Goal: Task Accomplishment & Management: Manage account settings

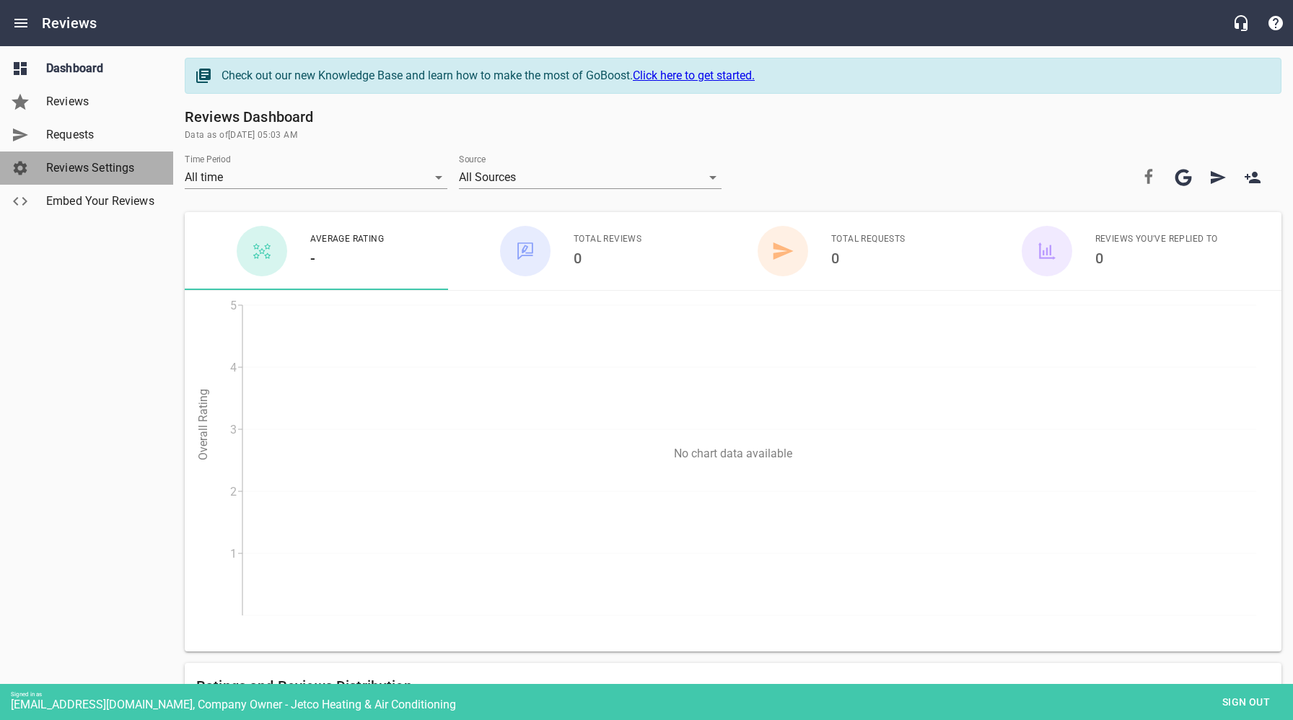
click at [83, 169] on span "Reviews Settings" at bounding box center [101, 167] width 110 height 17
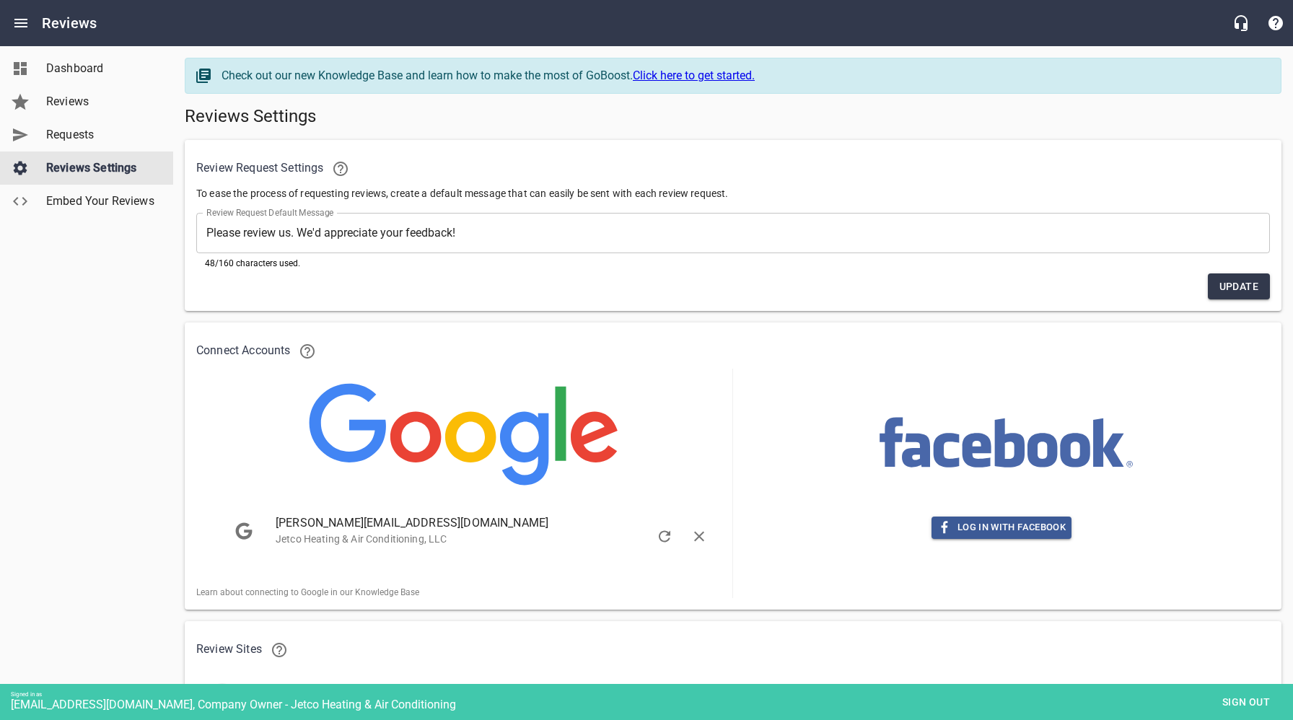
scroll to position [101, 0]
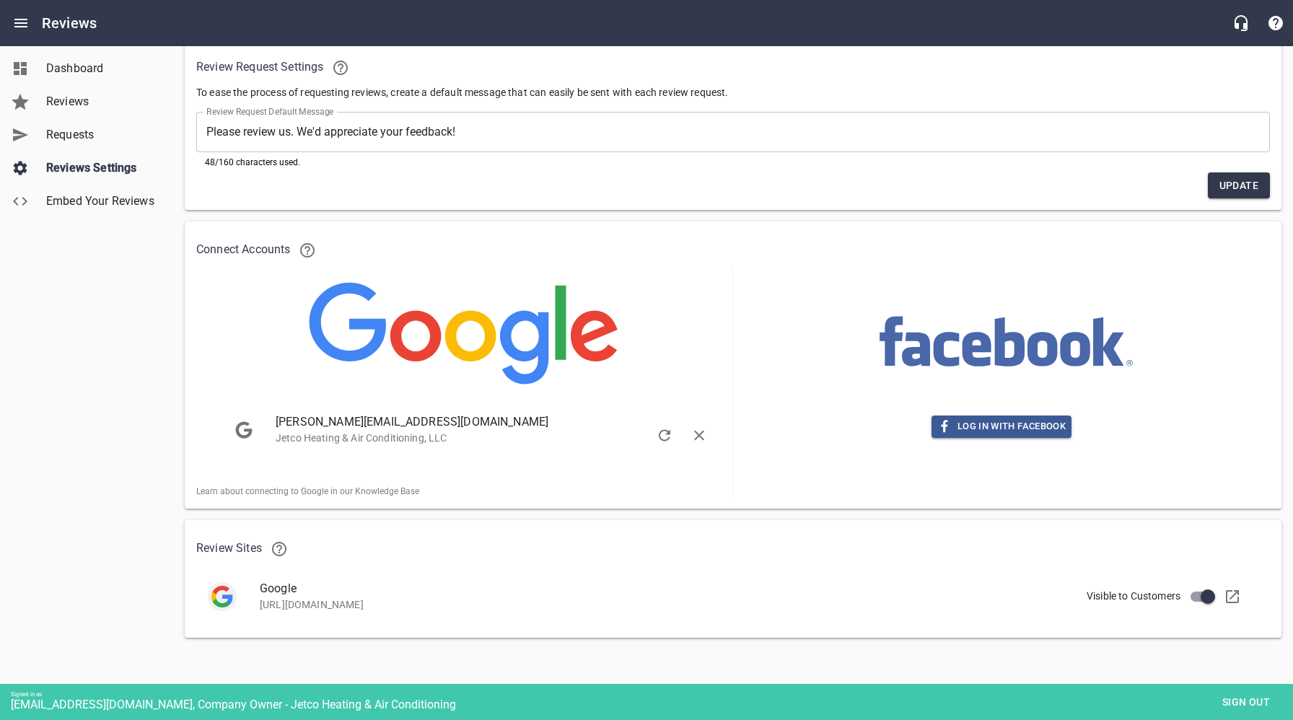
drag, startPoint x: 651, startPoint y: 604, endPoint x: 258, endPoint y: 616, distance: 393.3
click at [254, 604] on div "Google https://search.google.com/local/writereview?placeid=ChIJfTv3k_-4uIkRJnT-…" at bounding box center [747, 596] width 998 height 32
copy p "[URL][DOMAIN_NAME]"
click at [85, 400] on div "Dashboard Reviews Requests Reviews Settings Embed Your Reviews" at bounding box center [87, 360] width 174 height 720
click at [158, 571] on div "Dashboard Reviews Requests Reviews Settings Embed Your Reviews" at bounding box center [87, 360] width 174 height 720
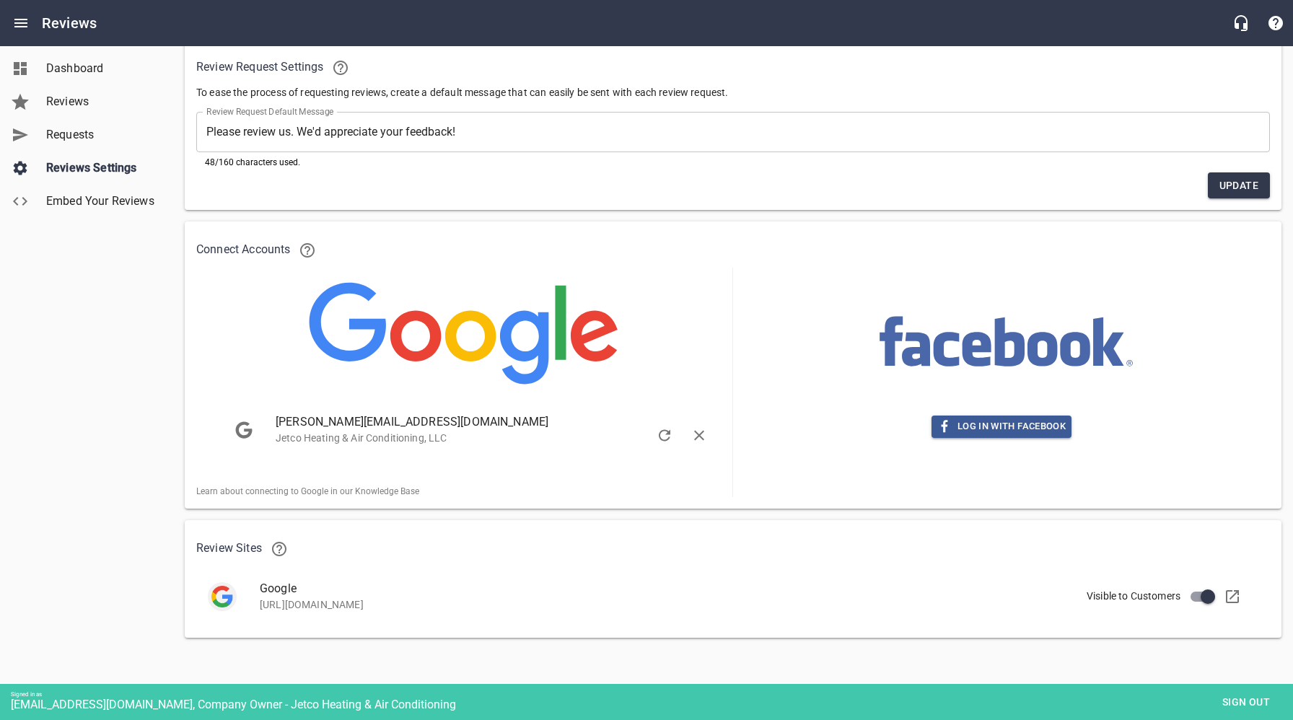
click at [72, 340] on div "Dashboard Reviews Requests Reviews Settings Embed Your Reviews" at bounding box center [87, 360] width 174 height 720
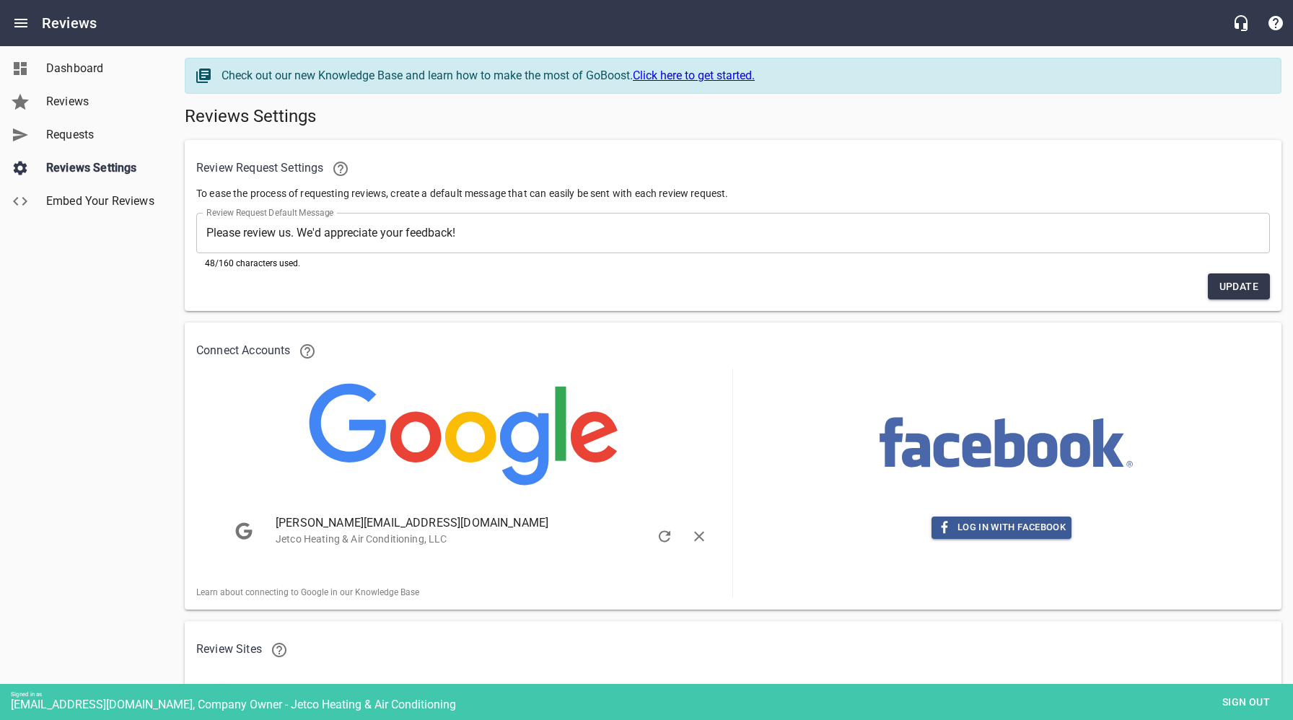
click at [95, 63] on span "Dashboard" at bounding box center [101, 68] width 110 height 17
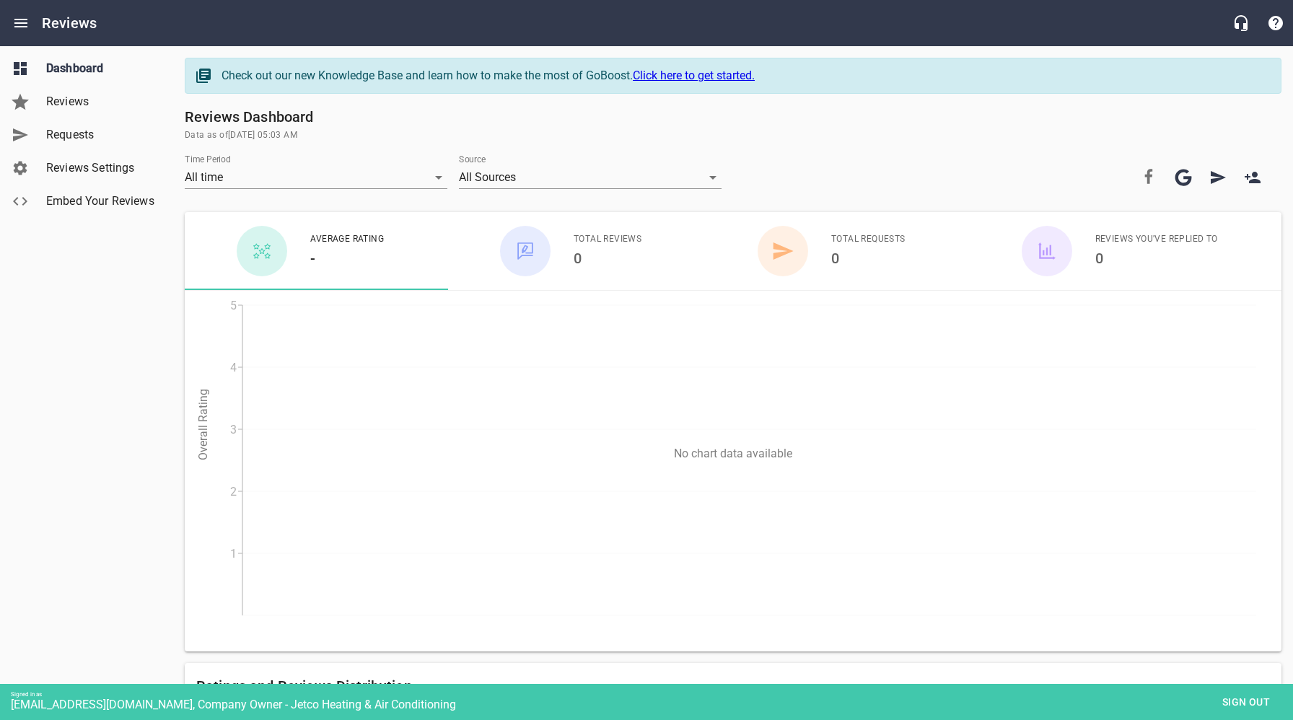
click at [92, 165] on span "Reviews Settings" at bounding box center [101, 167] width 110 height 17
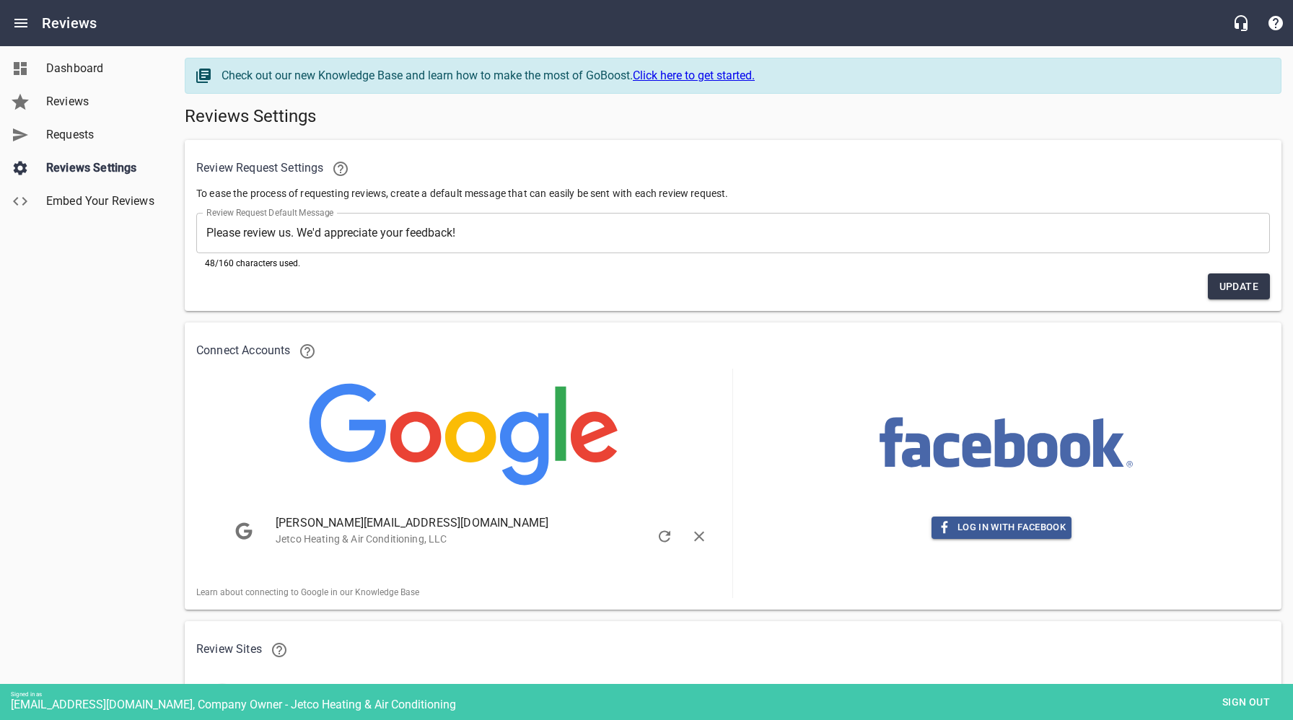
click at [115, 374] on div "Dashboard Reviews Requests Reviews Settings Embed Your Reviews" at bounding box center [87, 360] width 174 height 720
click at [86, 411] on div "Dashboard Reviews Requests Reviews Settings Embed Your Reviews" at bounding box center [87, 360] width 174 height 720
click at [84, 75] on span "Dashboard" at bounding box center [101, 68] width 110 height 17
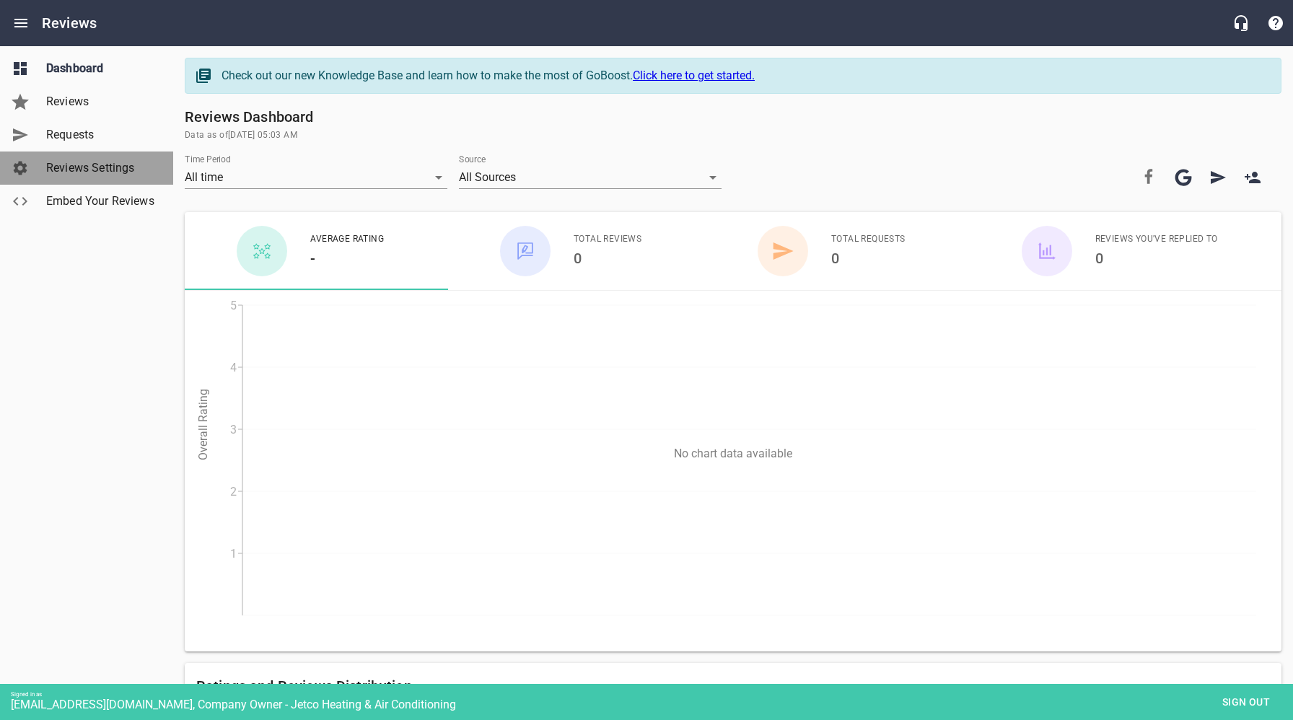
drag, startPoint x: 100, startPoint y: 167, endPoint x: 114, endPoint y: 190, distance: 27.2
click at [100, 167] on span "Reviews Settings" at bounding box center [101, 167] width 110 height 17
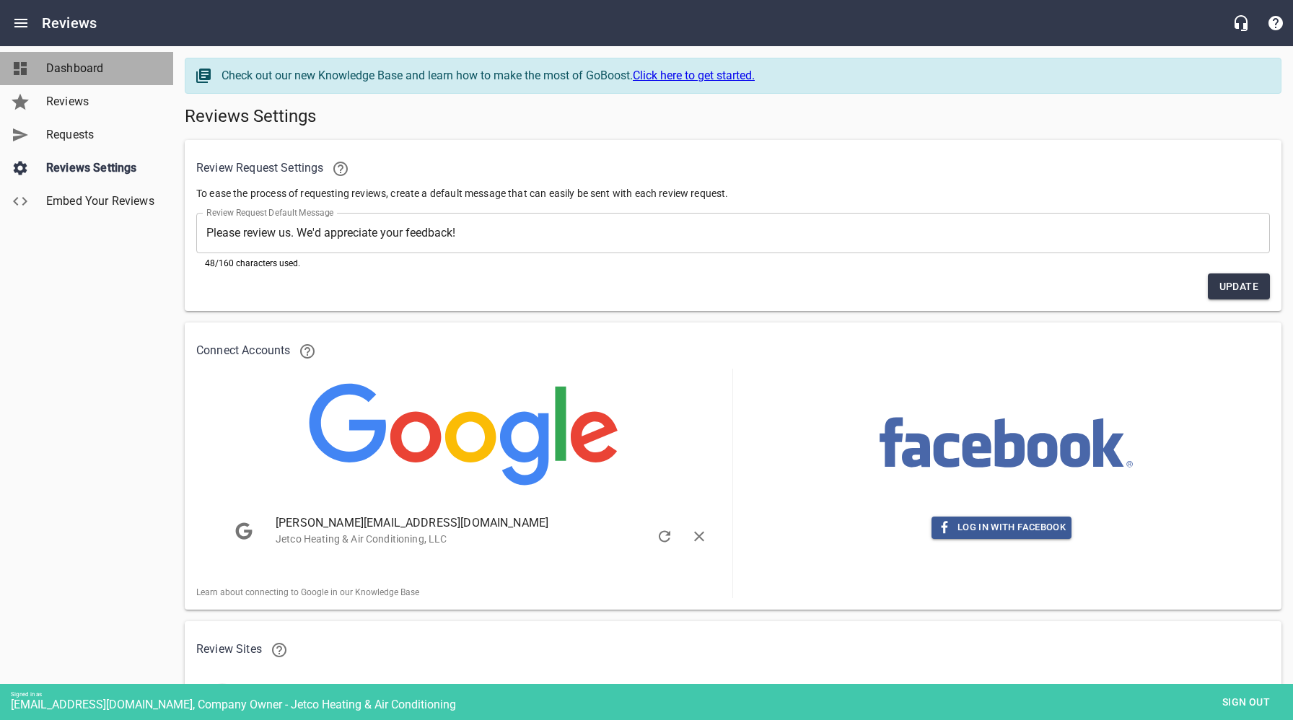
click at [105, 69] on span "Dashboard" at bounding box center [101, 68] width 110 height 17
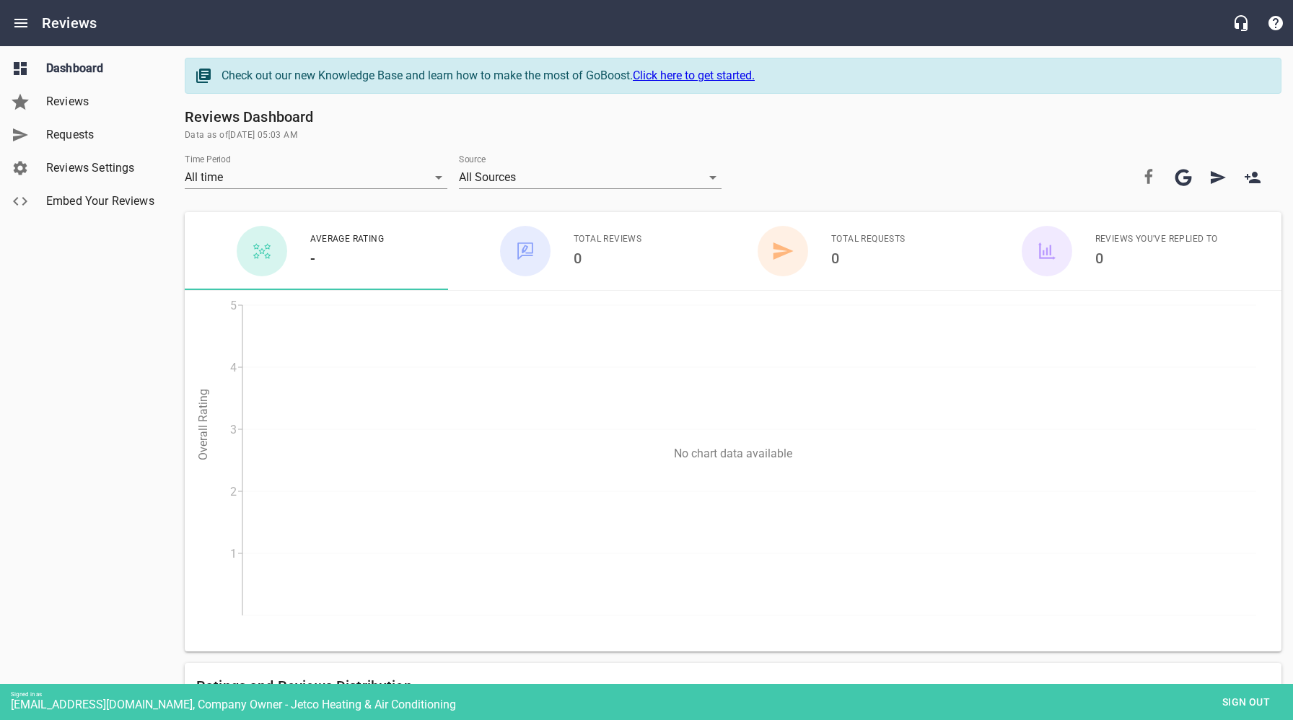
scroll to position [4, 0]
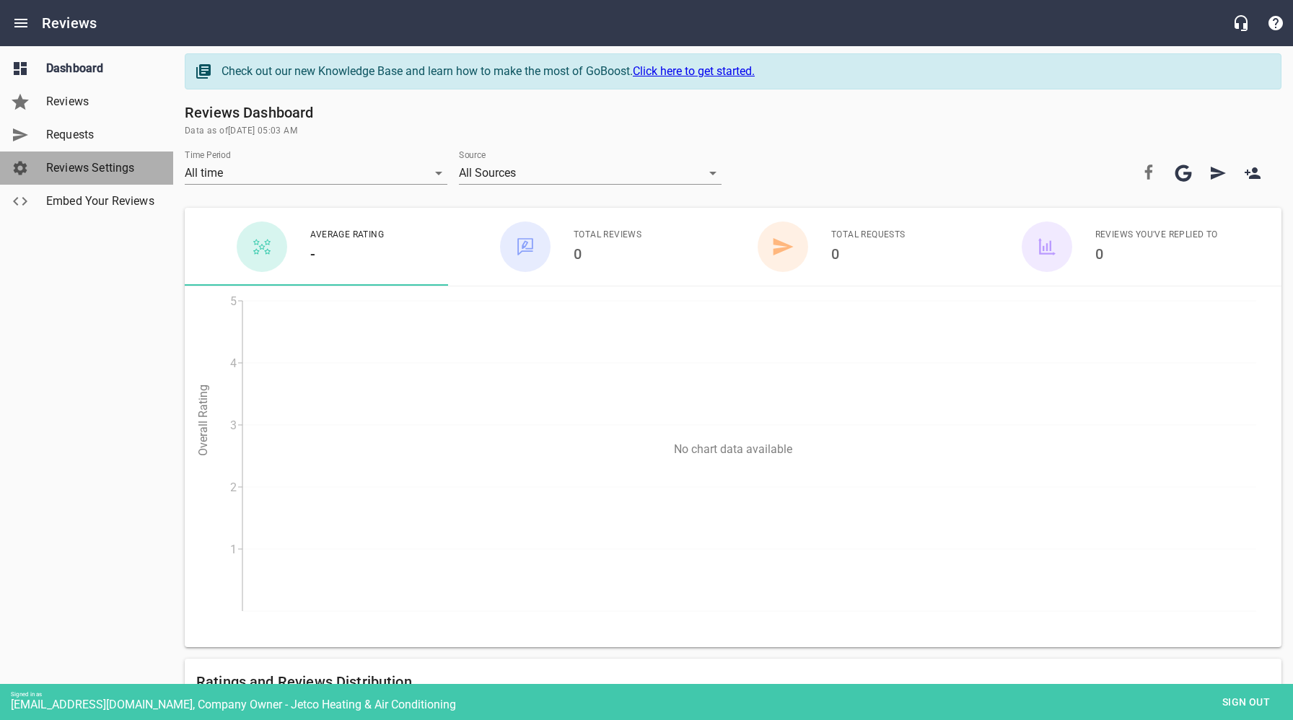
click at [75, 170] on span "Reviews Settings" at bounding box center [101, 167] width 110 height 17
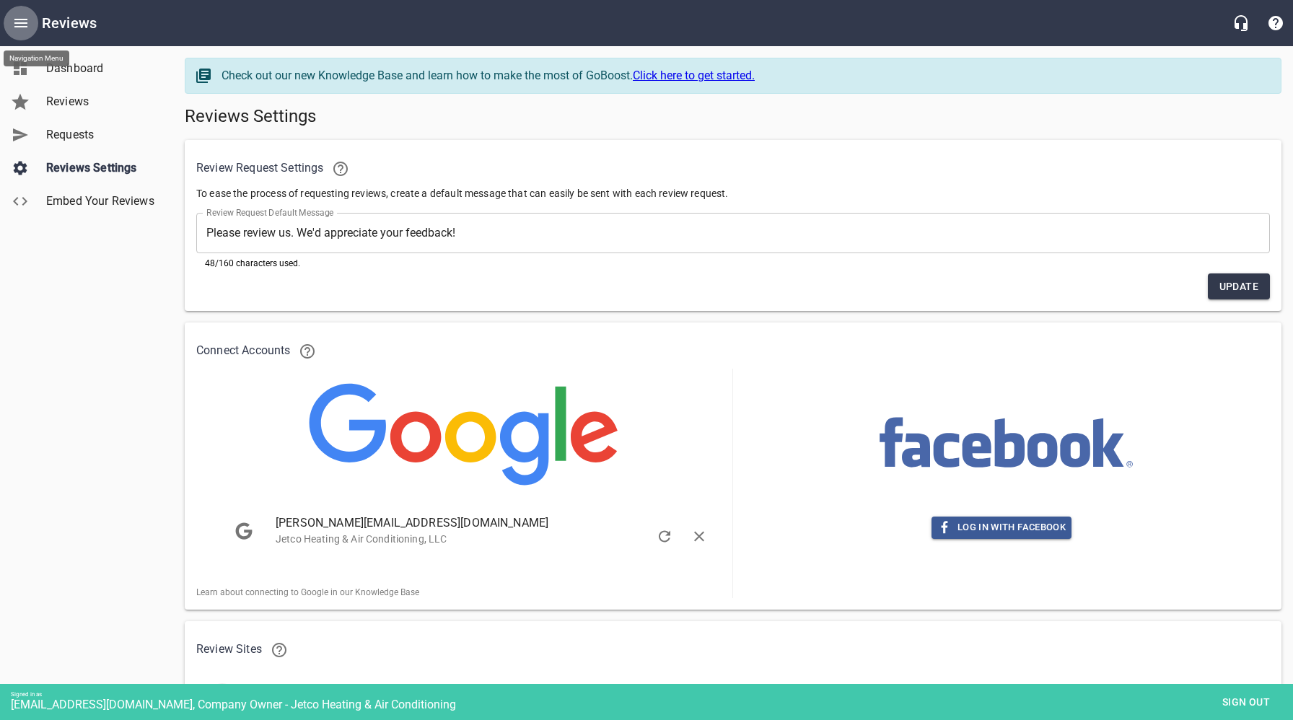
click at [22, 30] on icon "Open drawer" at bounding box center [20, 22] width 17 height 17
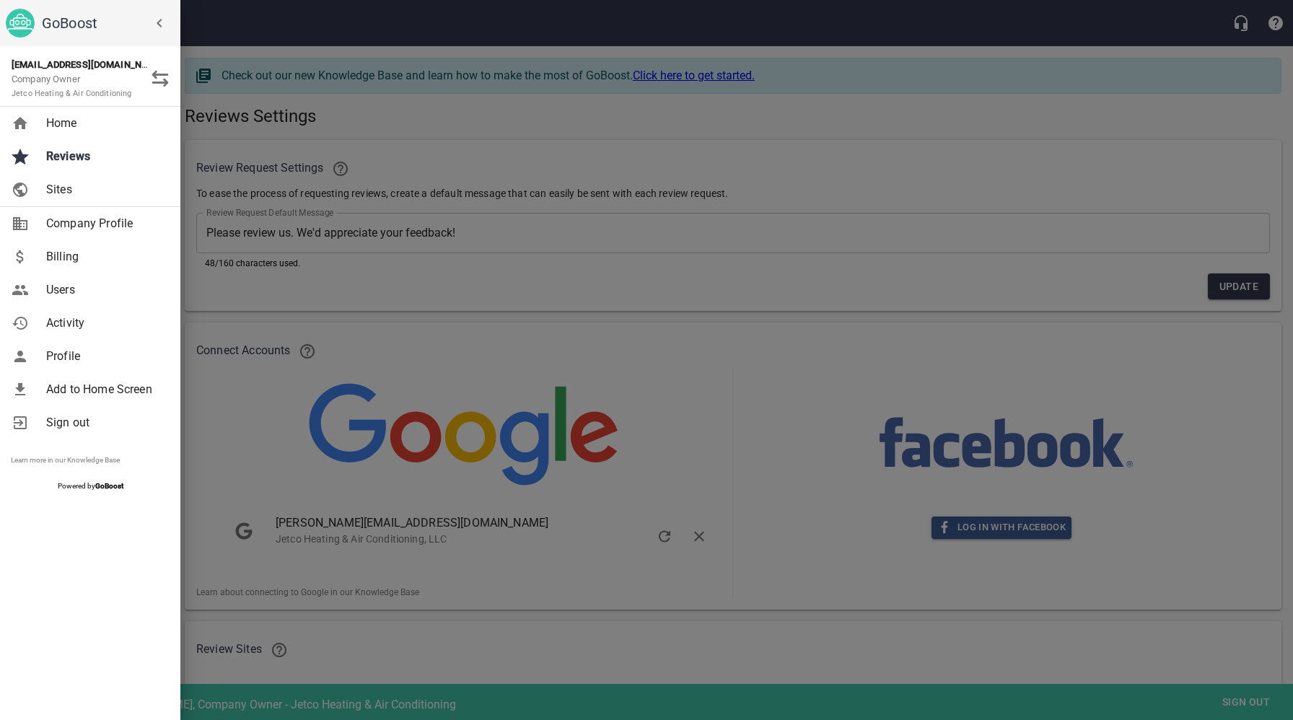
click at [429, 113] on div at bounding box center [646, 360] width 1293 height 720
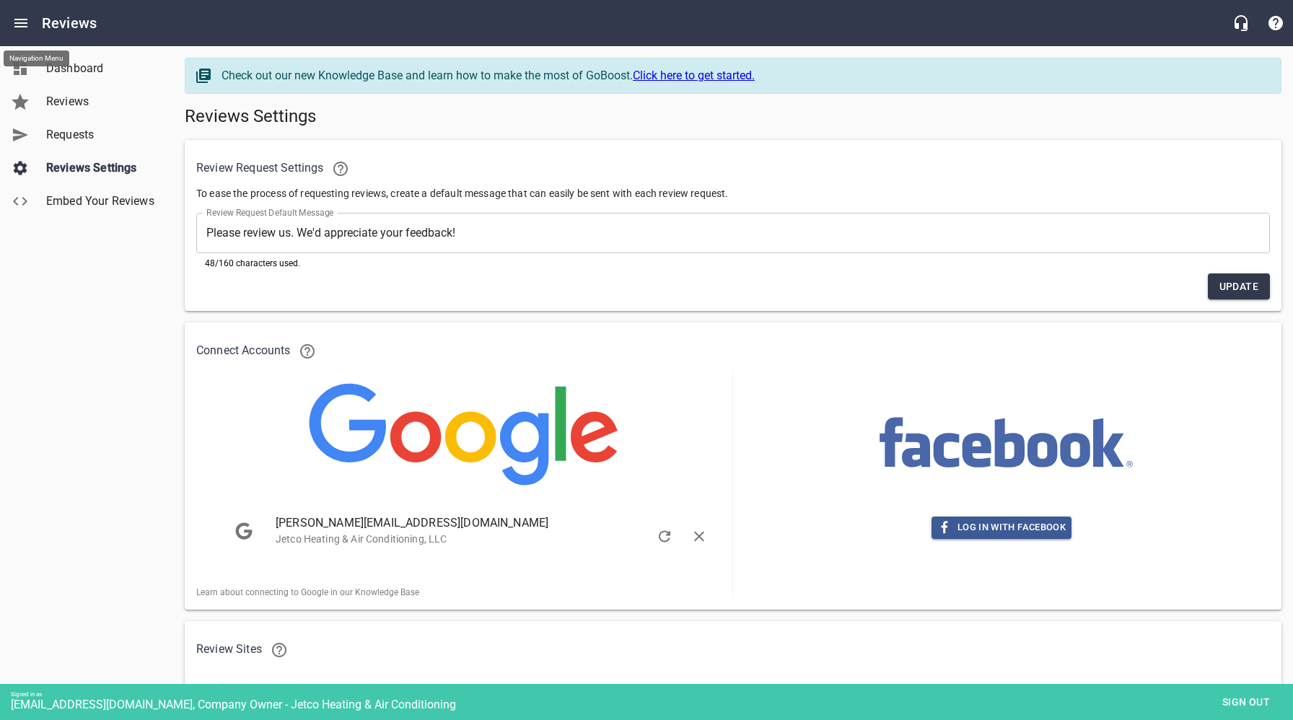
click at [1229, 699] on span "Sign out" at bounding box center [1245, 702] width 61 height 18
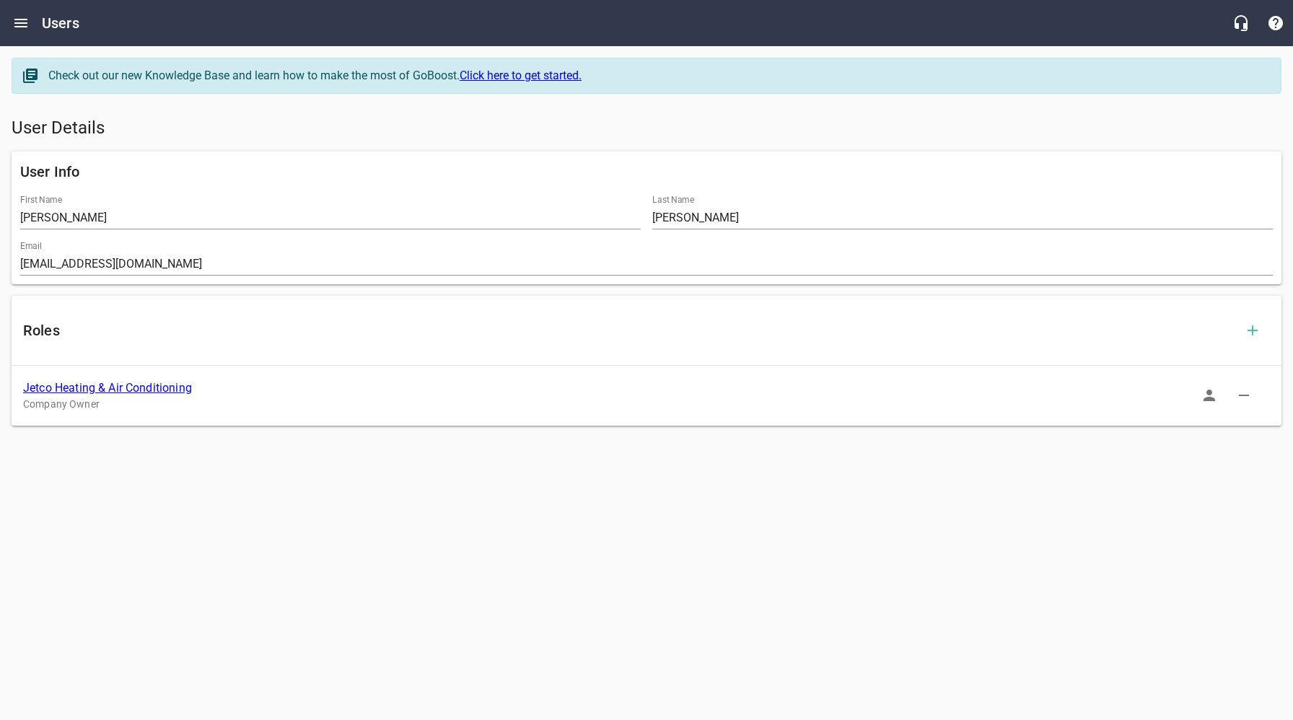
click at [117, 387] on link "Jetco Heating & Air Conditioning" at bounding box center [107, 388] width 169 height 14
